Goal: Task Accomplishment & Management: Complete application form

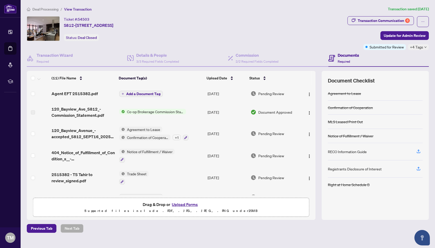
click at [240, 13] on div "Deal Processing / View Transaction Transaction saved [DATE] Ticket #: 54503 S81…" at bounding box center [228, 119] width 406 height 226
click at [76, 38] on div "Status: Deal Closed" at bounding box center [81, 37] width 35 height 7
click at [40, 10] on span "Deal Processing" at bounding box center [45, 9] width 26 height 5
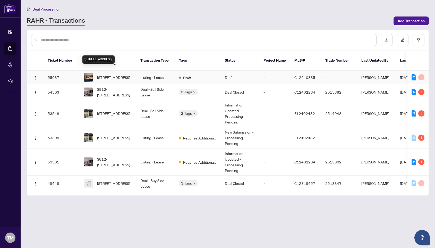
click at [107, 77] on span "1009-18 Harbour St, Toronto, Ontario M5J 2Z6, Canada" at bounding box center [113, 77] width 33 height 6
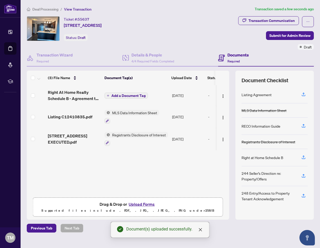
click at [135, 94] on span "Add a Document Tag" at bounding box center [128, 96] width 34 height 4
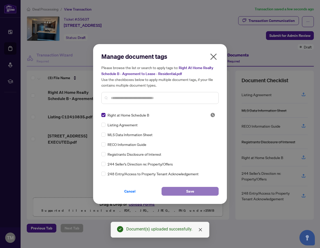
click at [193, 190] on span "Save" at bounding box center [190, 191] width 8 height 8
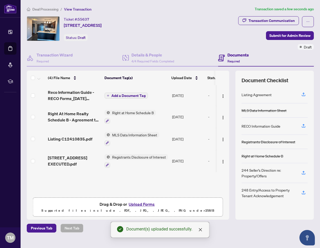
click at [127, 94] on span "Add a Document Tag" at bounding box center [128, 96] width 34 height 4
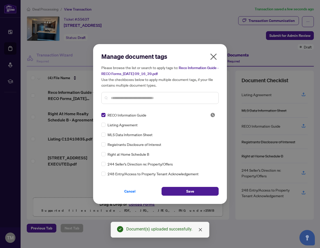
click at [167, 164] on span "244 Seller’s Direction re: Property/Offers" at bounding box center [140, 164] width 65 height 6
click at [175, 189] on button "Save" at bounding box center [190, 191] width 57 height 9
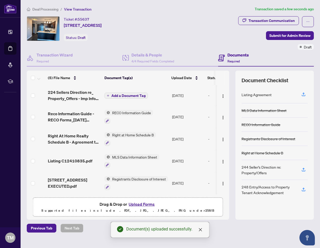
click at [138, 94] on span "Add a Document Tag" at bounding box center [128, 96] width 34 height 4
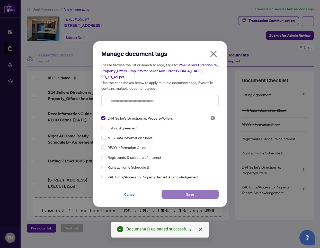
click at [186, 194] on button "Save" at bounding box center [190, 194] width 57 height 9
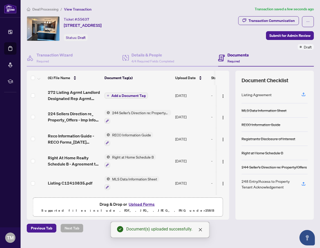
click at [140, 94] on span "Add a Document Tag" at bounding box center [128, 96] width 34 height 4
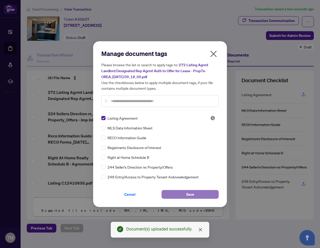
click at [190, 197] on span "Save" at bounding box center [190, 194] width 8 height 8
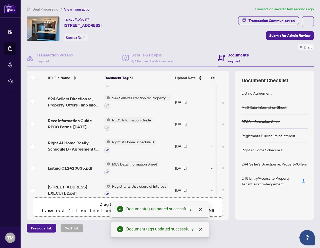
scroll to position [23, 0]
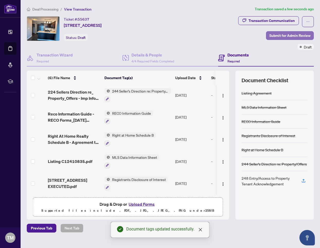
click at [279, 36] on span "Submit for Admin Review" at bounding box center [289, 35] width 41 height 8
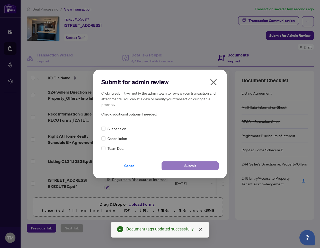
click at [186, 166] on span "Submit" at bounding box center [191, 165] width 12 height 8
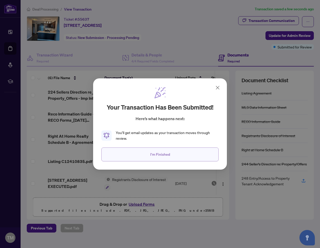
click at [159, 153] on span "I'm Finished" at bounding box center [160, 154] width 20 height 8
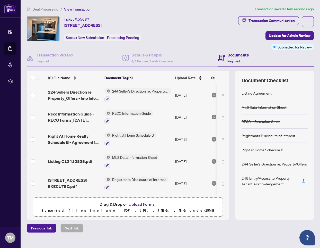
scroll to position [0, 0]
